Goal: Information Seeking & Learning: Learn about a topic

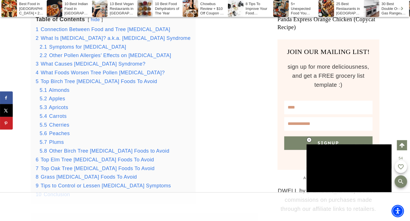
scroll to position [478, 0]
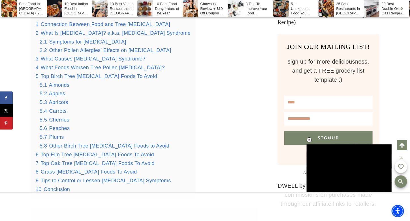
click at [92, 146] on span "Other Birch Tree [MEDICAL_DATA] Foods to Avoid" at bounding box center [109, 146] width 120 height 6
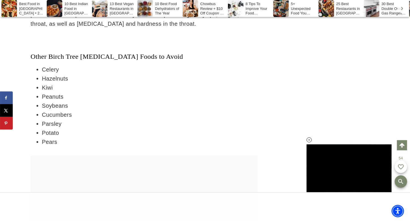
scroll to position [4679, 0]
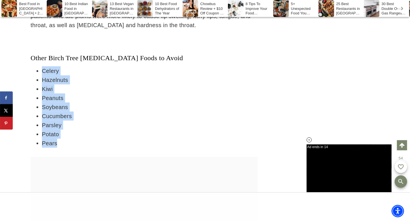
drag, startPoint x: 42, startPoint y: 52, endPoint x: 55, endPoint y: 125, distance: 74.1
click at [55, 125] on ul "Celery Hazelnuts Kiwi Peanuts [GEOGRAPHIC_DATA] Cucumbers [GEOGRAPHIC_DATA] Pot…" at bounding box center [144, 106] width 227 height 81
copy ul "Celery Hazelnuts Kiwi Peanuts Soybeans Cucumbers Parsley Potato Pears"
click at [126, 94] on li "Peanuts" at bounding box center [150, 98] width 216 height 9
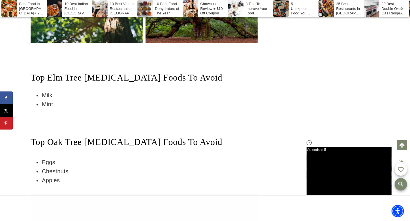
scroll to position [4990, 0]
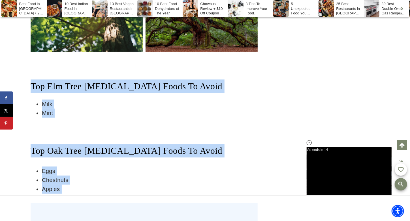
drag, startPoint x: 26, startPoint y: 69, endPoint x: 201, endPoint y: 184, distance: 208.9
copy div "Top Elm Tree [MEDICAL_DATA] Foods To Avoid Milk Mint Top Oak Tree [MEDICAL_DATA…"
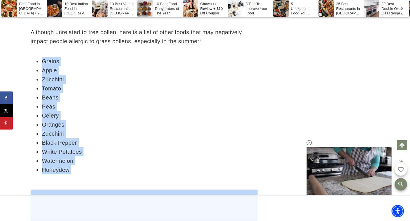
scroll to position [5329, 0]
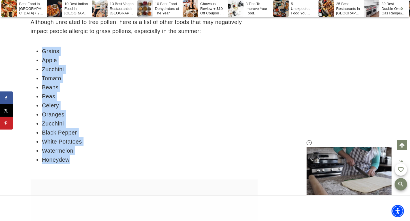
drag, startPoint x: 36, startPoint y: 81, endPoint x: 98, endPoint y: 158, distance: 99.0
copy div "Grains Apple Zucchini Tomato Beans Peas Celery Oranges Zucchini Black Pepper Wh…"
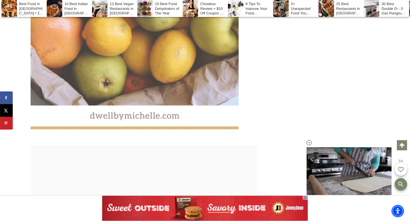
scroll to position [6856, 0]
